Goal: Transaction & Acquisition: Purchase product/service

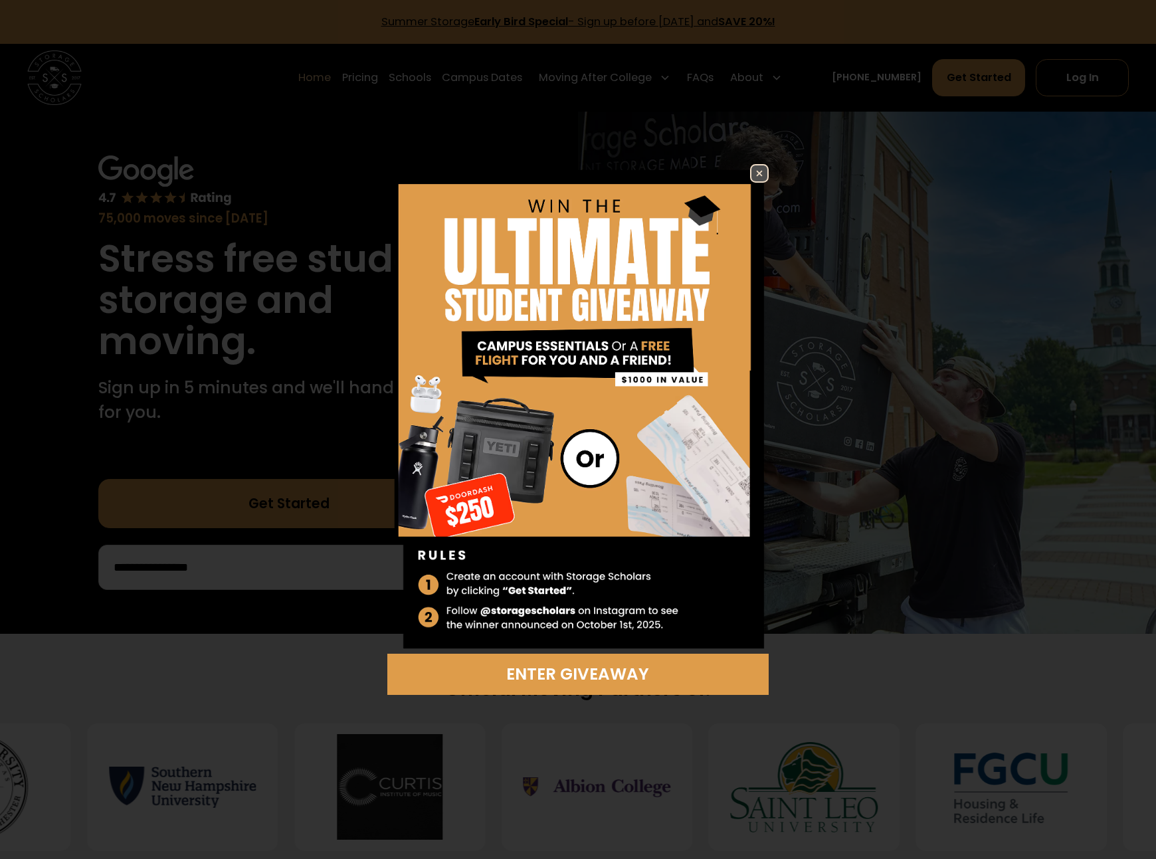
click at [753, 175] on img at bounding box center [759, 173] width 16 height 16
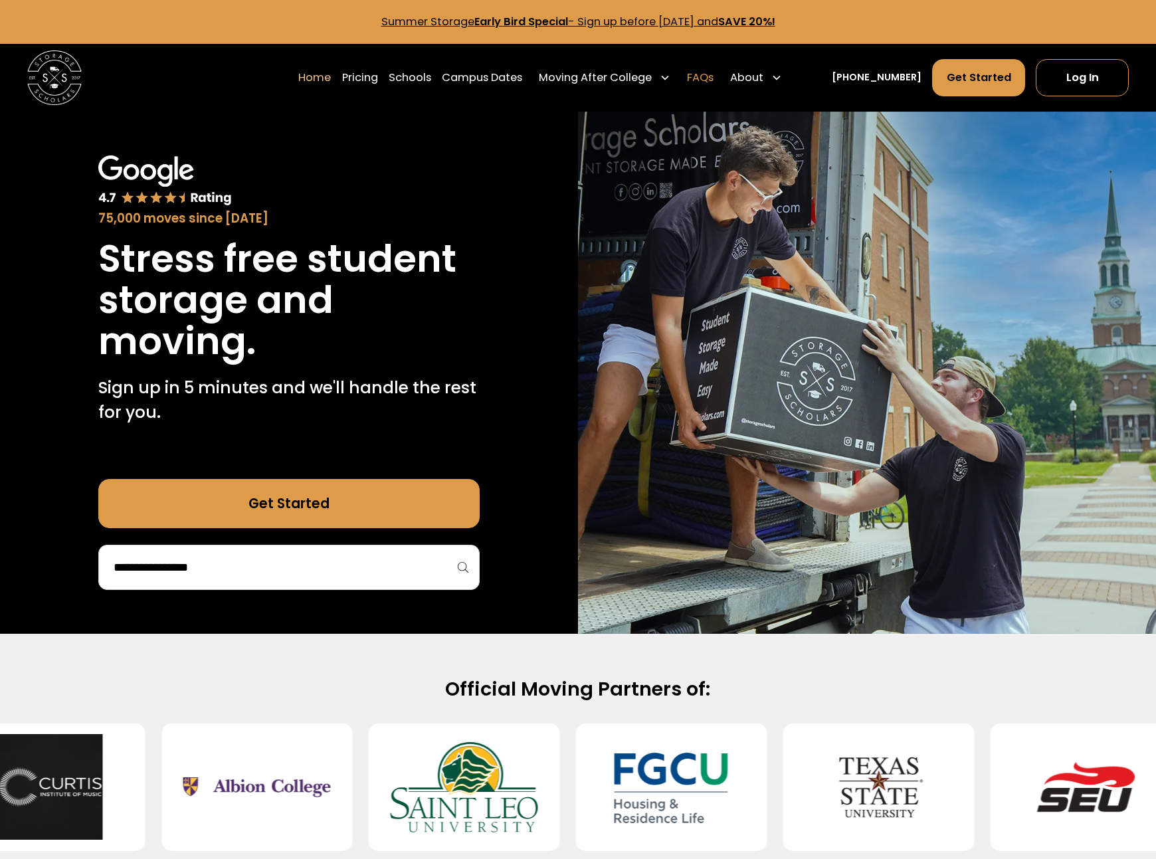
click at [713, 80] on link "FAQs" at bounding box center [700, 77] width 27 height 38
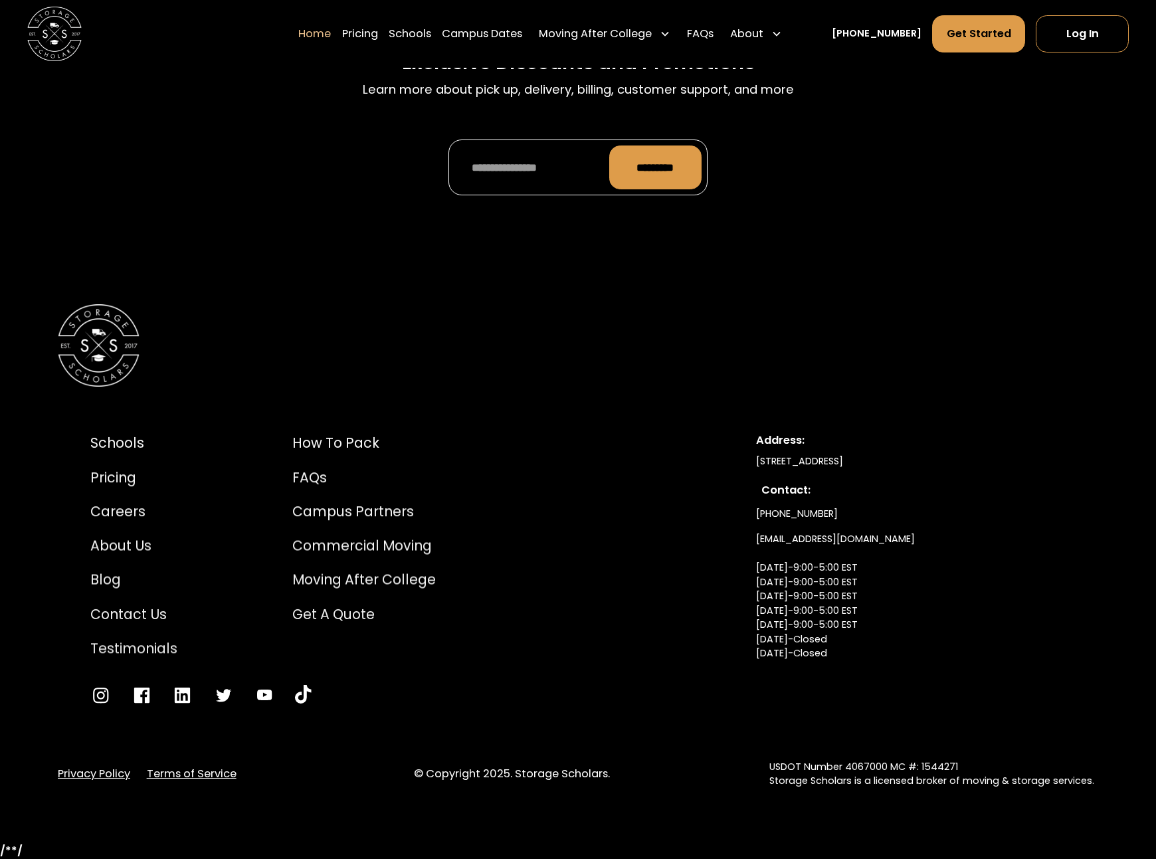
scroll to position [4376, 0]
click at [787, 542] on link "info@storagescholars.com Monday-9:00-5:00 EST Tuesday-9:00-5:00 EST Wednesday-9…" at bounding box center [835, 611] width 159 height 168
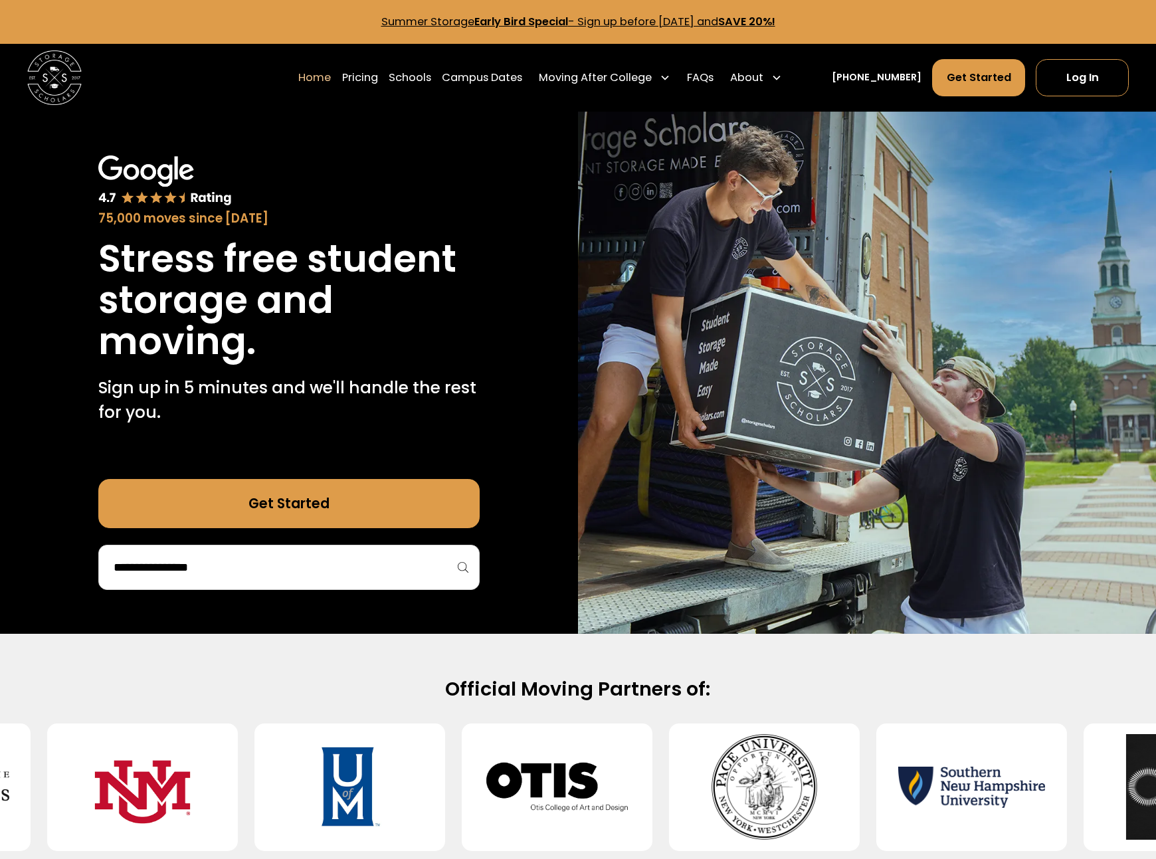
scroll to position [0, 0]
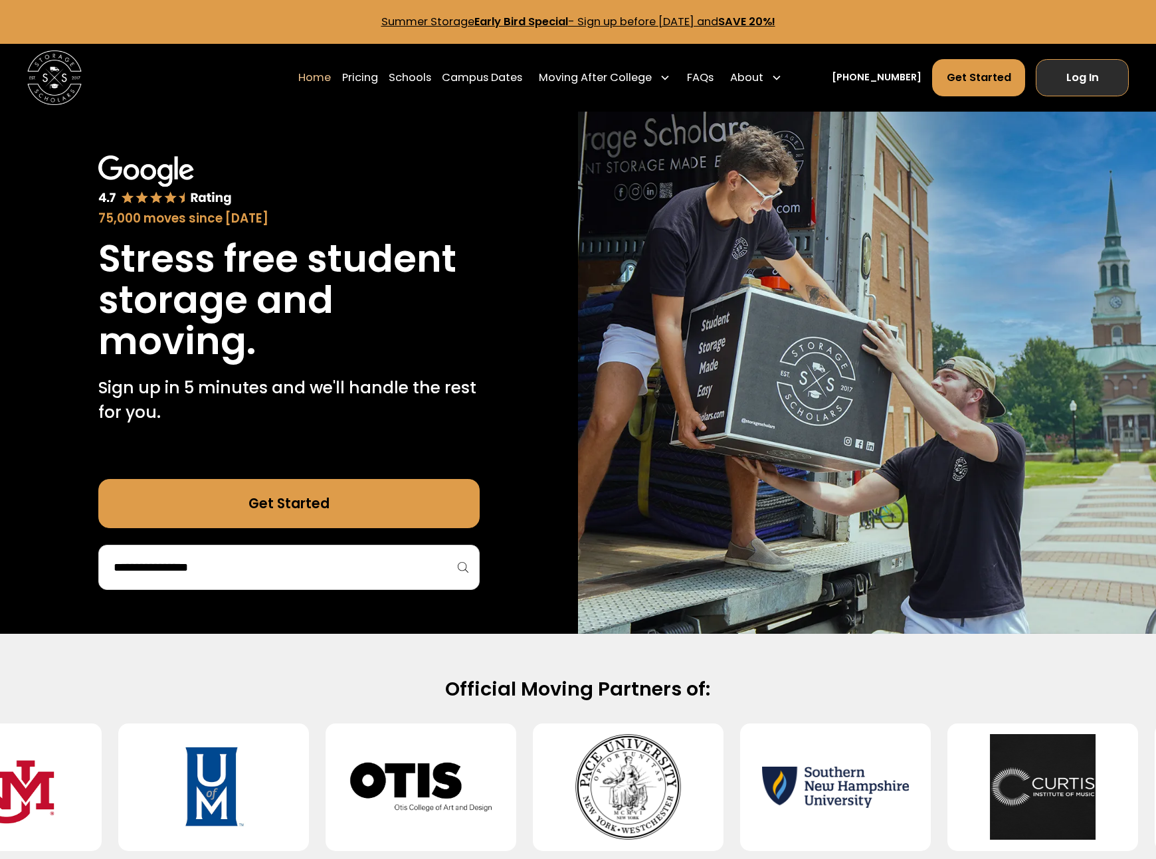
click at [1089, 86] on link "Log In" at bounding box center [1082, 77] width 93 height 37
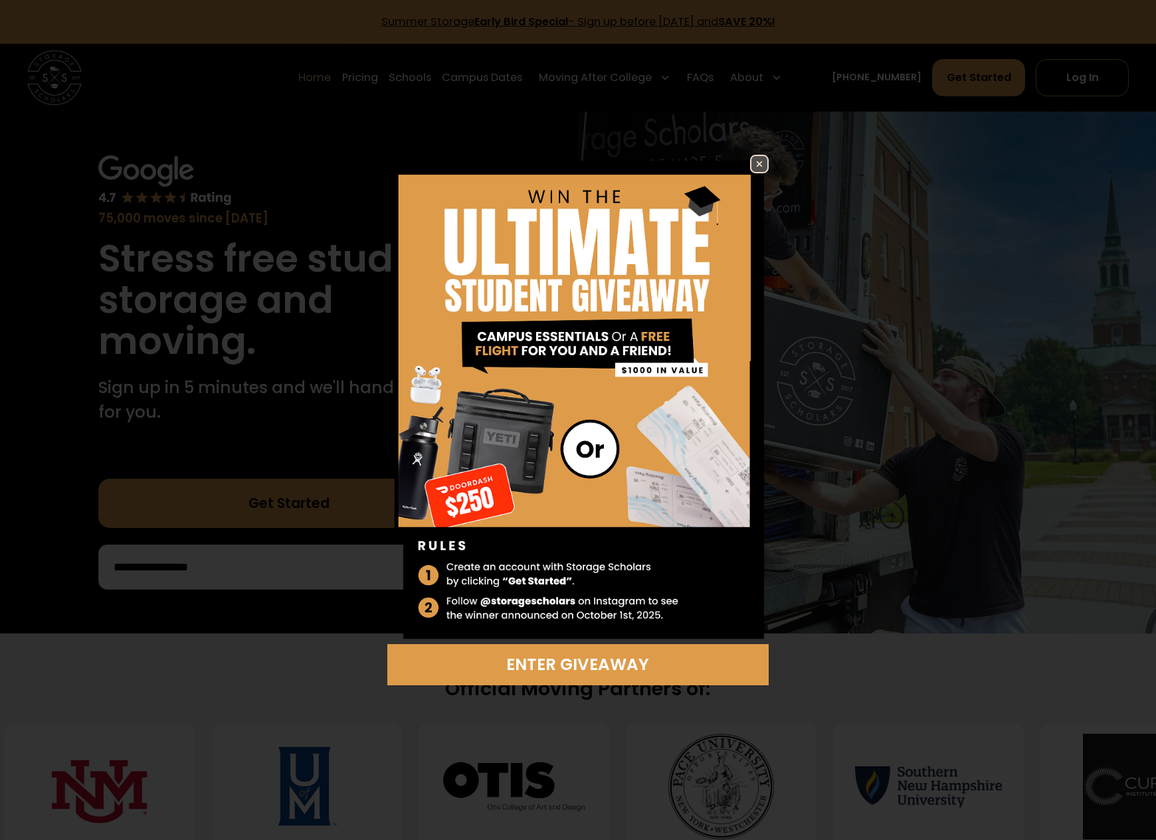
click at [760, 162] on img at bounding box center [759, 164] width 16 height 16
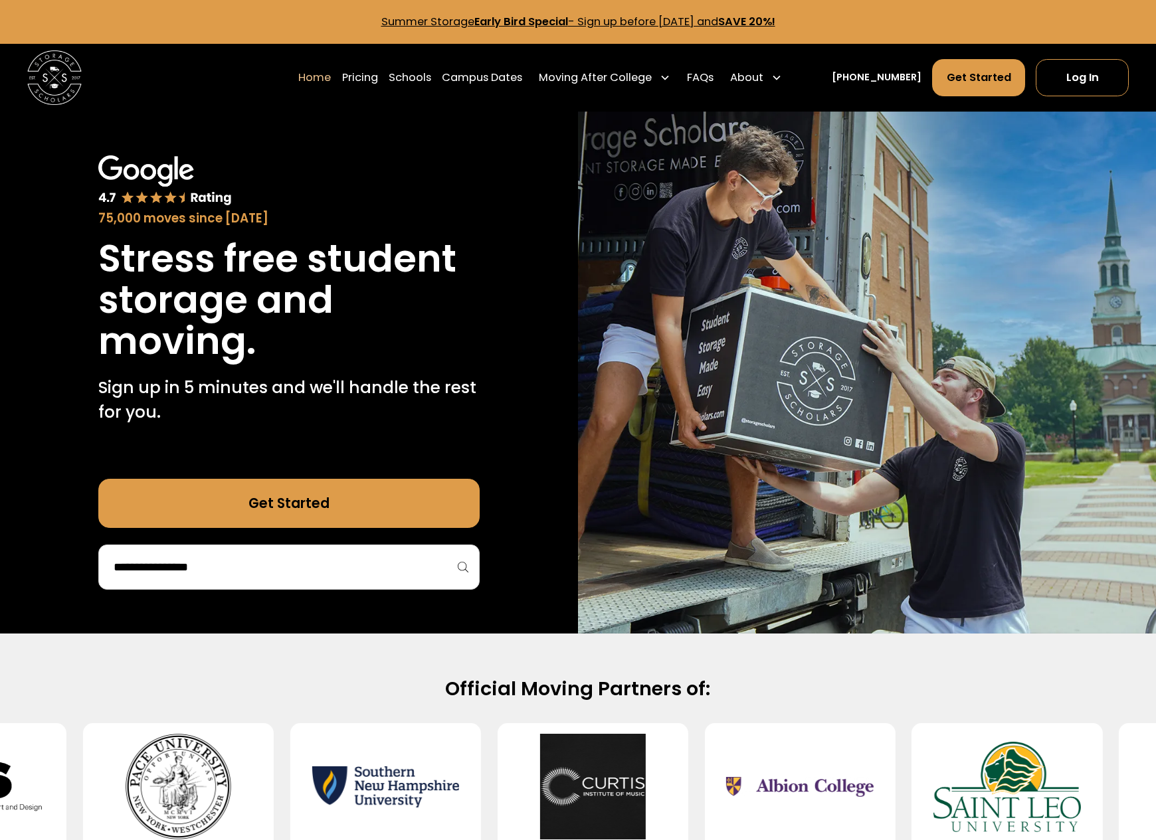
click at [301, 571] on input "search" at bounding box center [289, 567] width 354 height 23
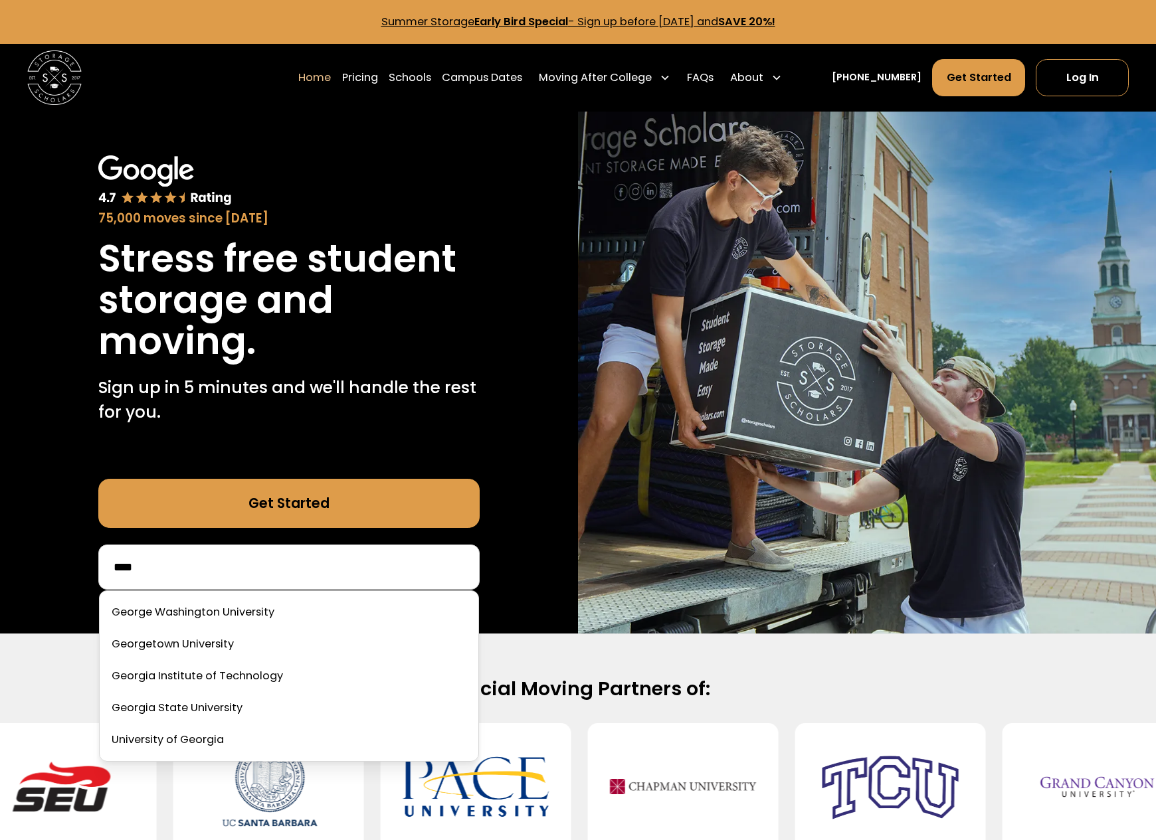
type input "****"
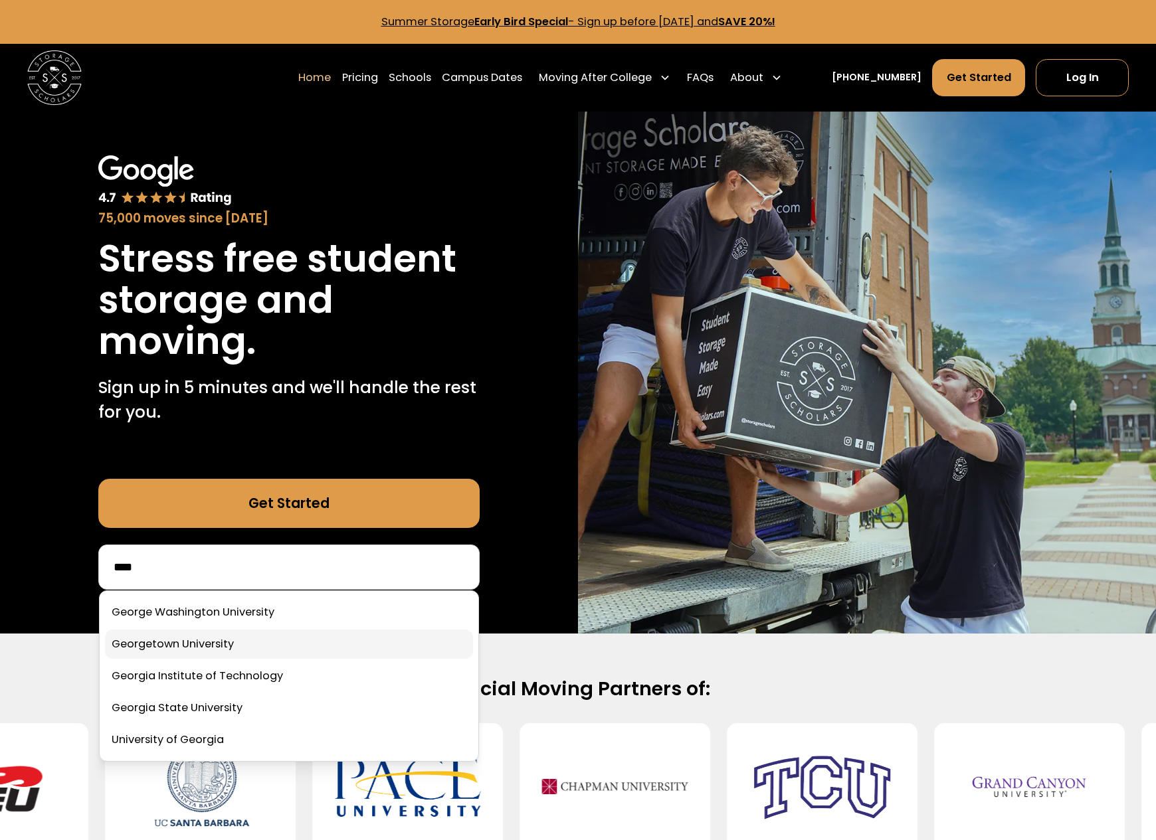
drag, startPoint x: 301, startPoint y: 571, endPoint x: 209, endPoint y: 640, distance: 115.7
click at [209, 640] on link at bounding box center [289, 644] width 369 height 29
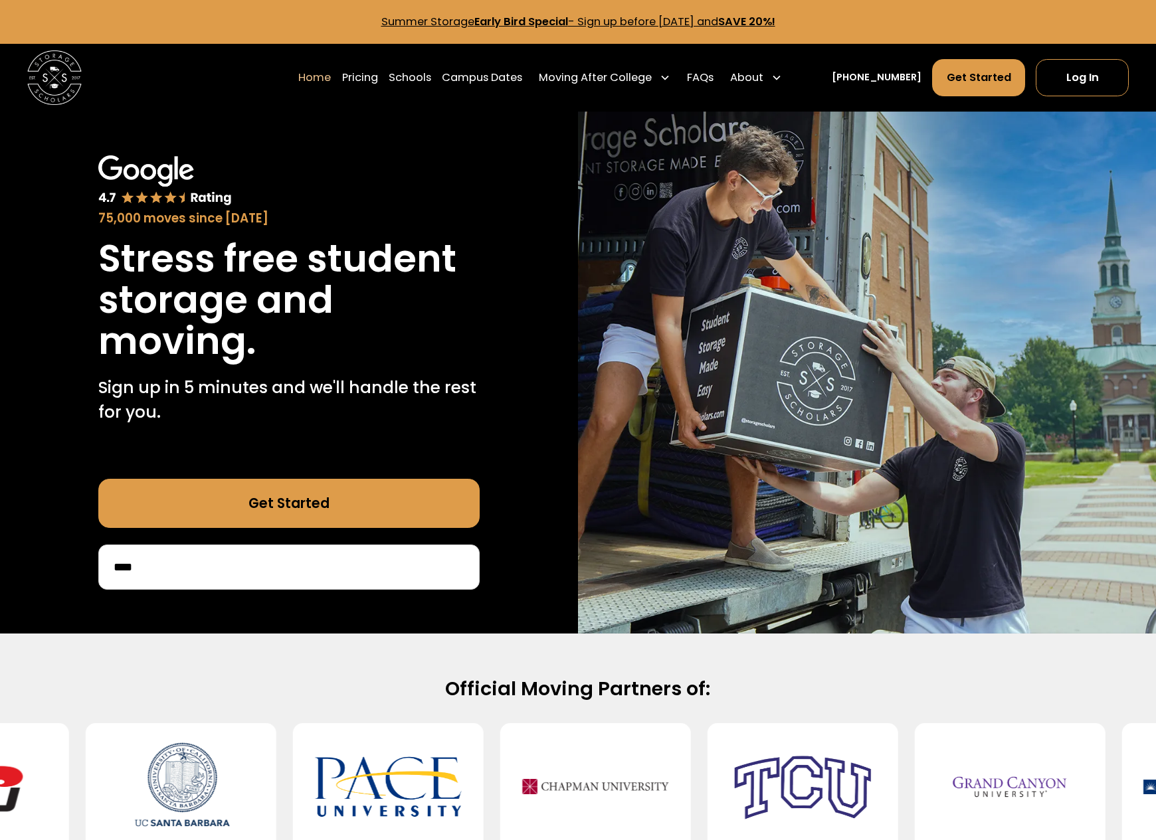
click at [209, 640] on div "Official Moving Partners of:" at bounding box center [578, 764] width 1156 height 261
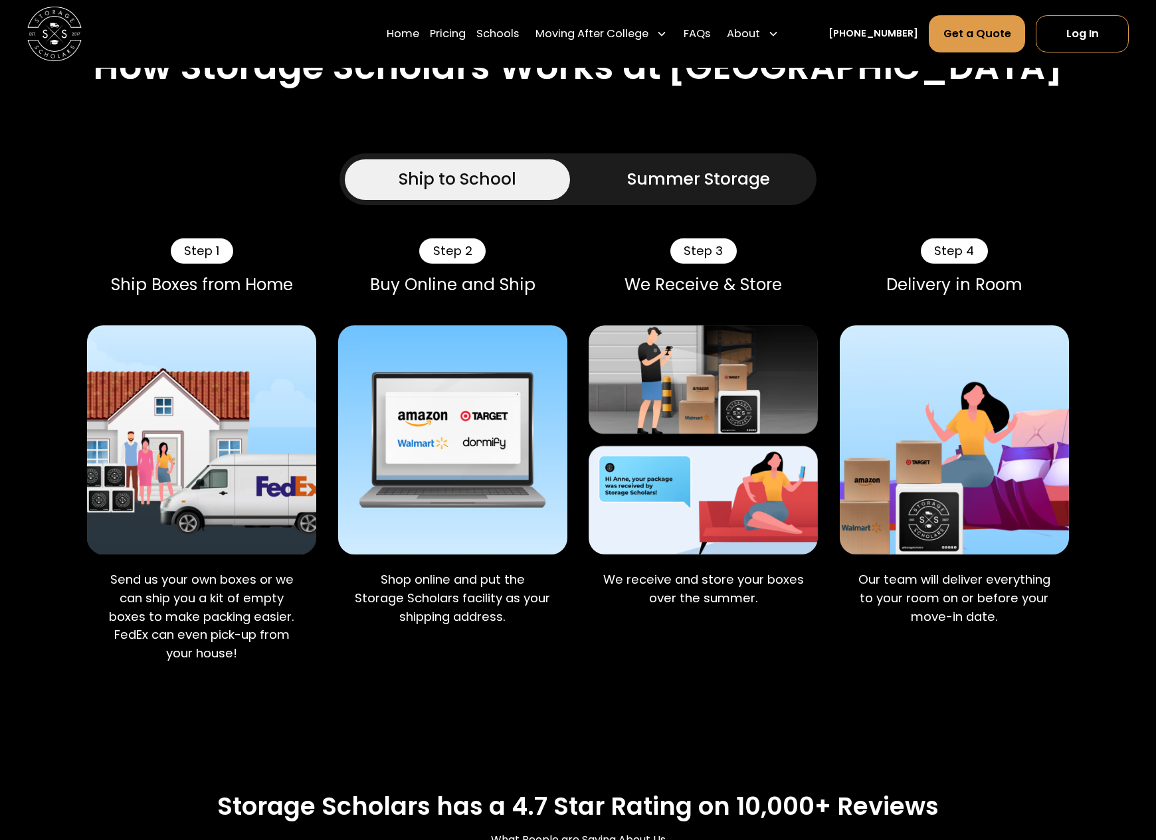
scroll to position [868, 0]
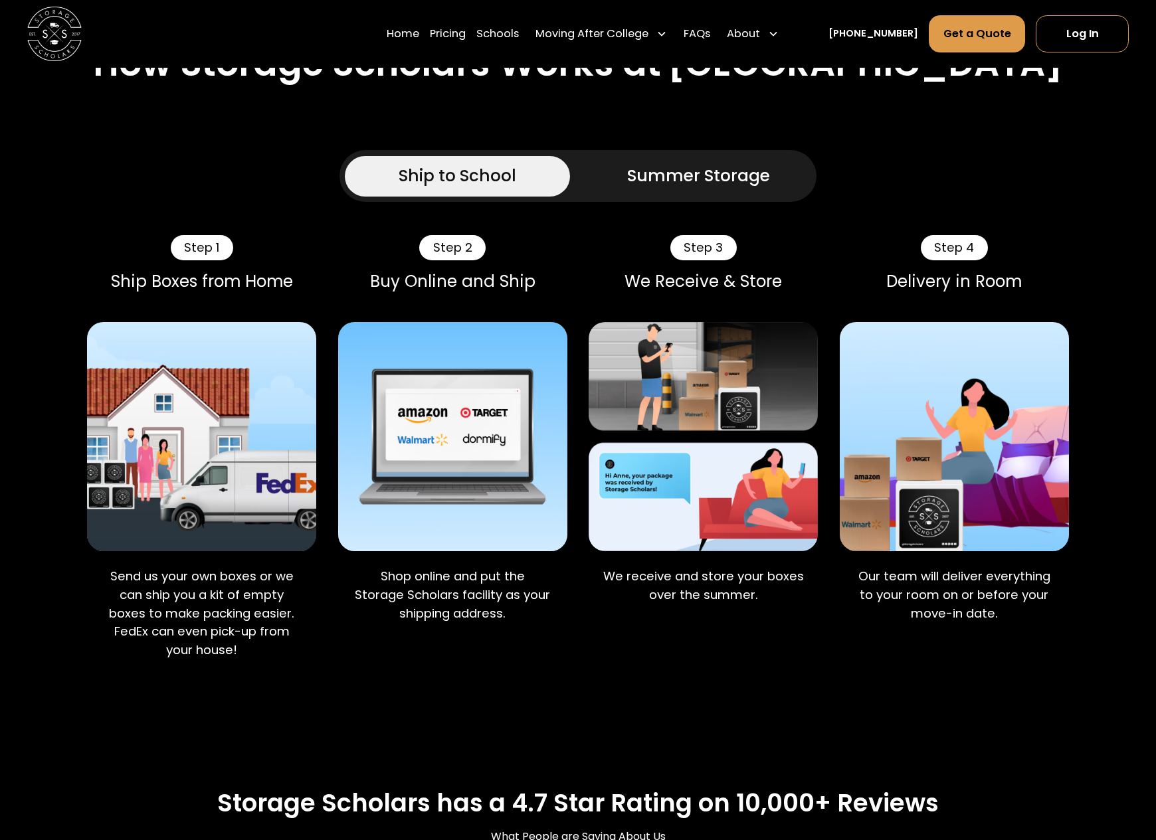
click at [702, 189] on div "Summer Storage" at bounding box center [698, 176] width 143 height 25
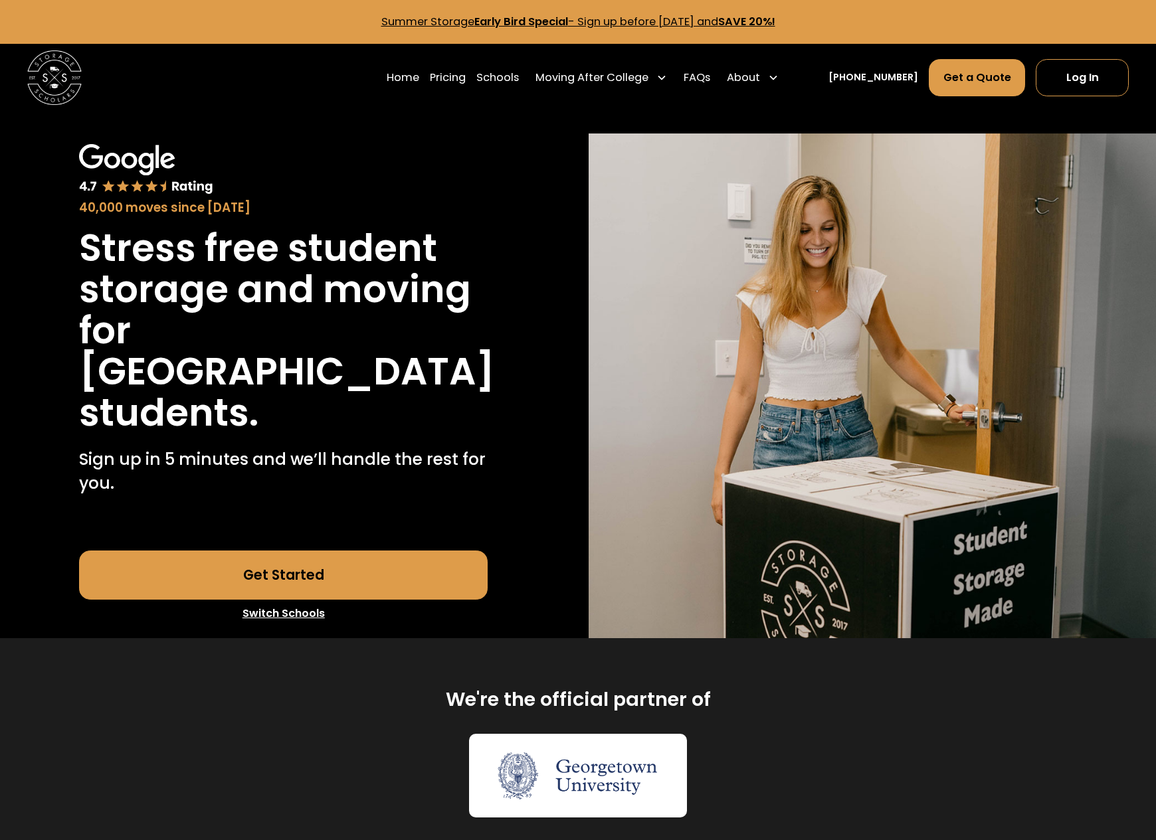
scroll to position [0, 0]
click at [264, 600] on link "Get Started" at bounding box center [283, 575] width 409 height 49
click at [269, 600] on link "Get Started" at bounding box center [283, 575] width 409 height 49
